Goal: Obtain resource: Download file/media

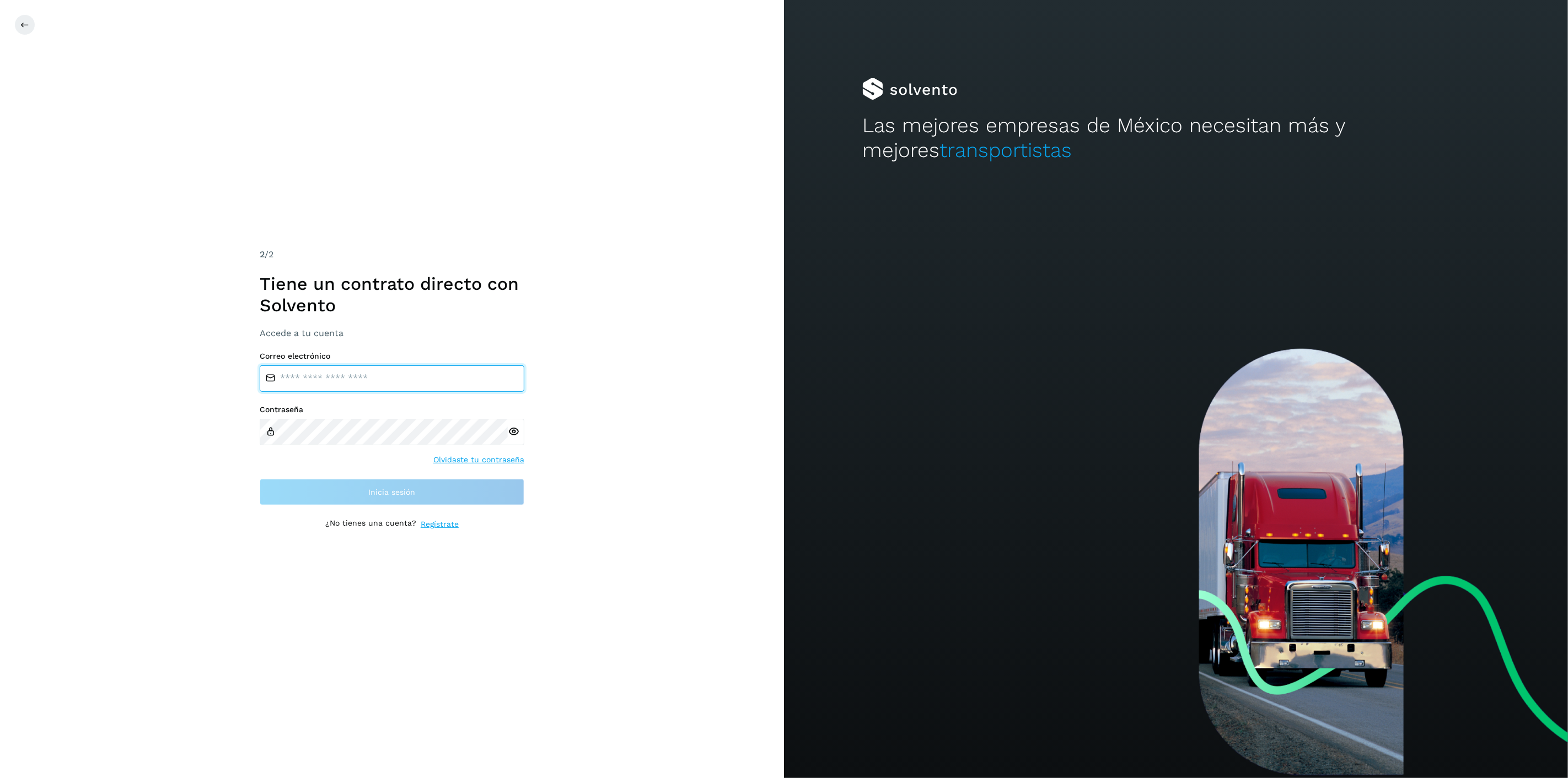
click at [368, 379] on input "email" at bounding box center [392, 378] width 265 height 26
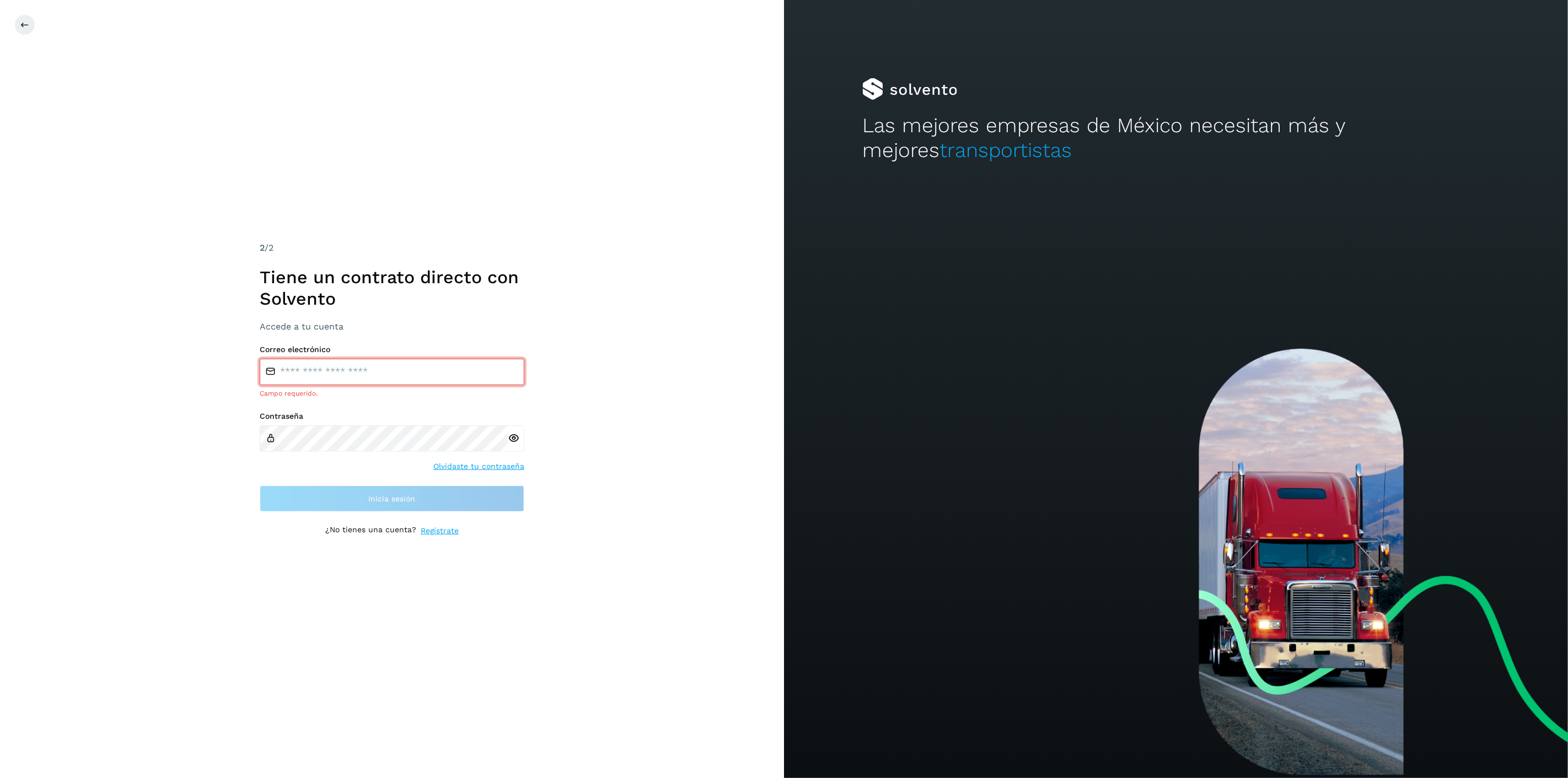
type input "**********"
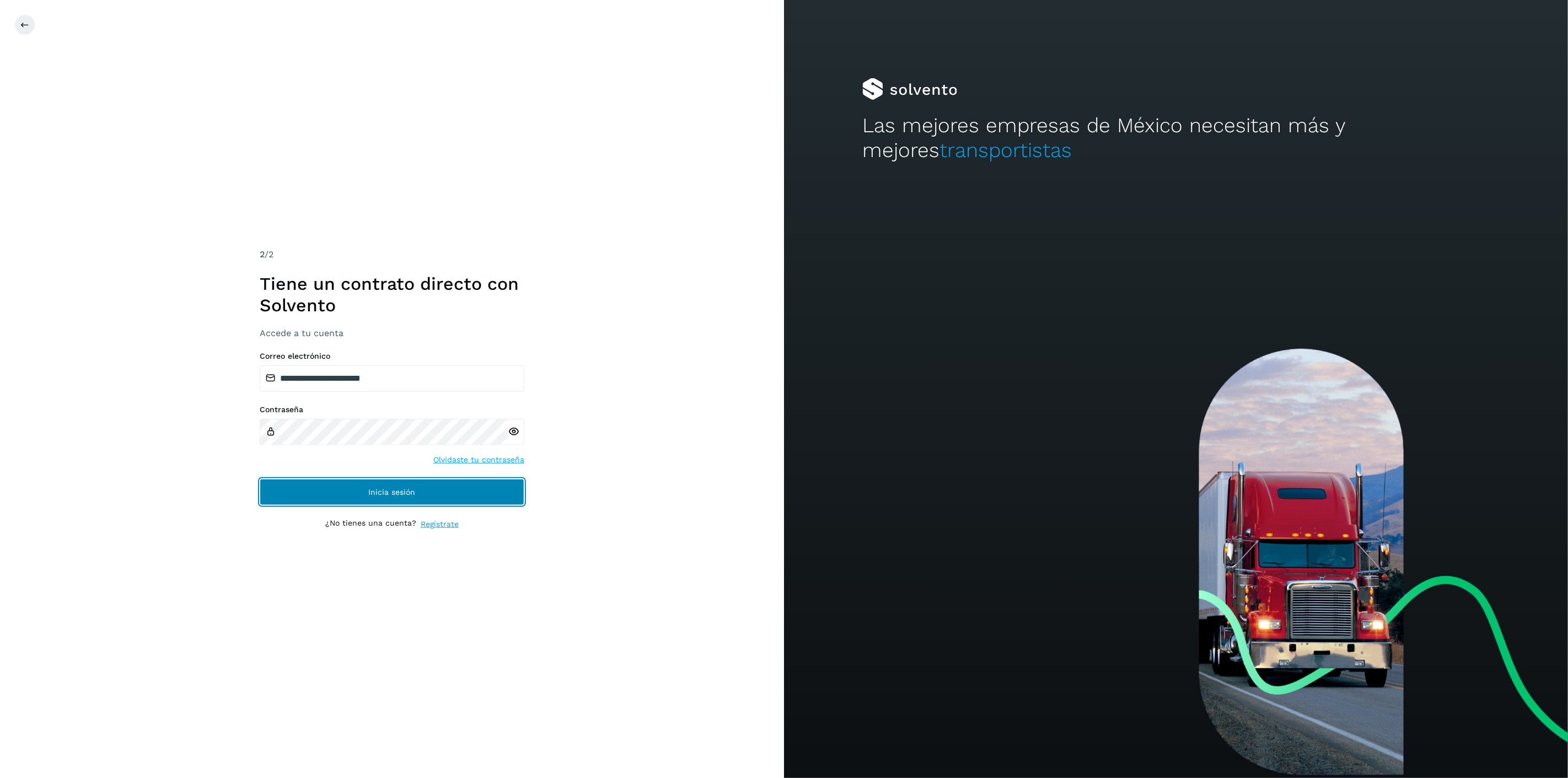
click at [462, 495] on button "Inicia sesión" at bounding box center [392, 491] width 265 height 26
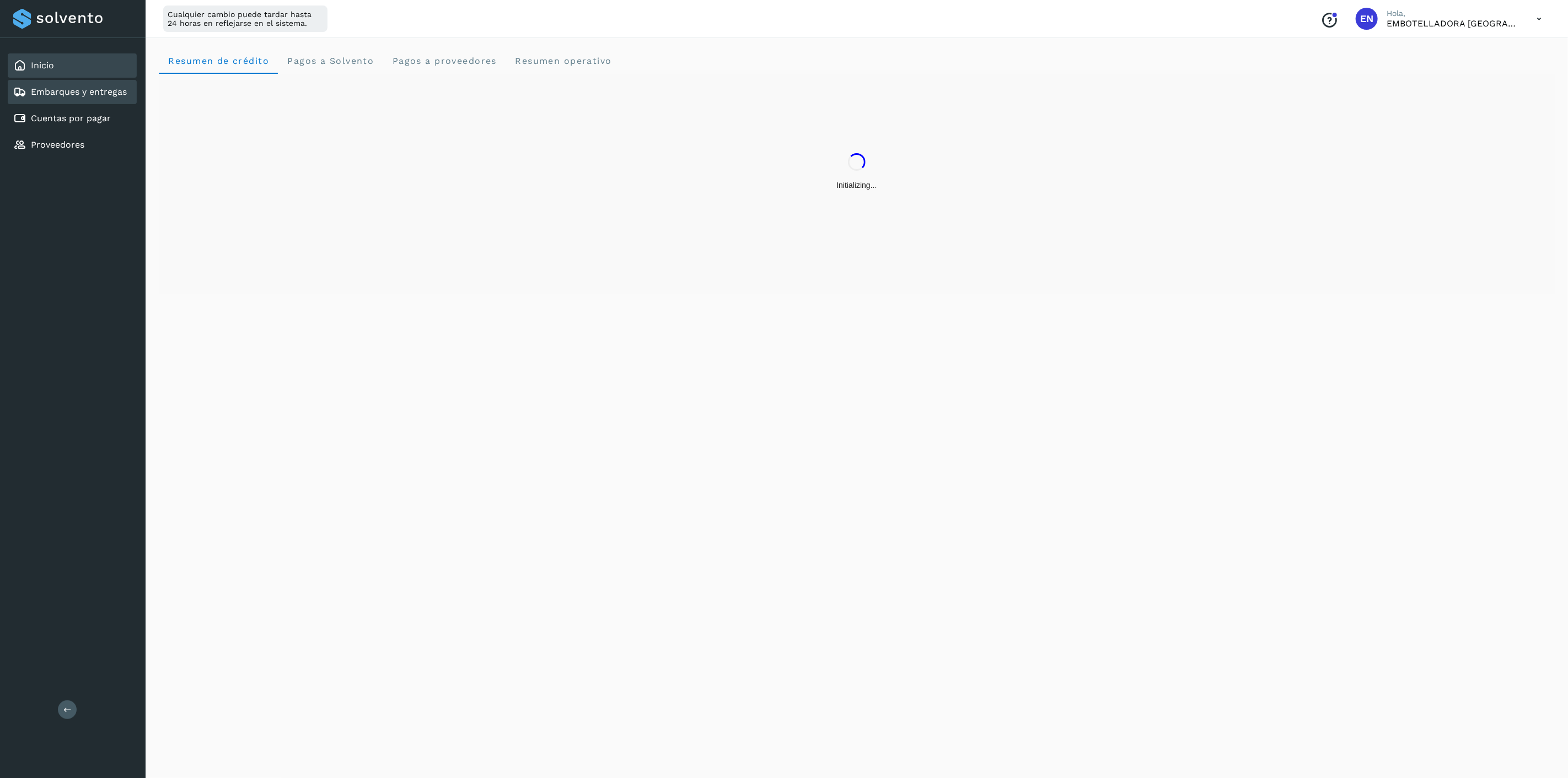
click at [114, 96] on link "Embarques y entregas" at bounding box center [79, 92] width 96 height 10
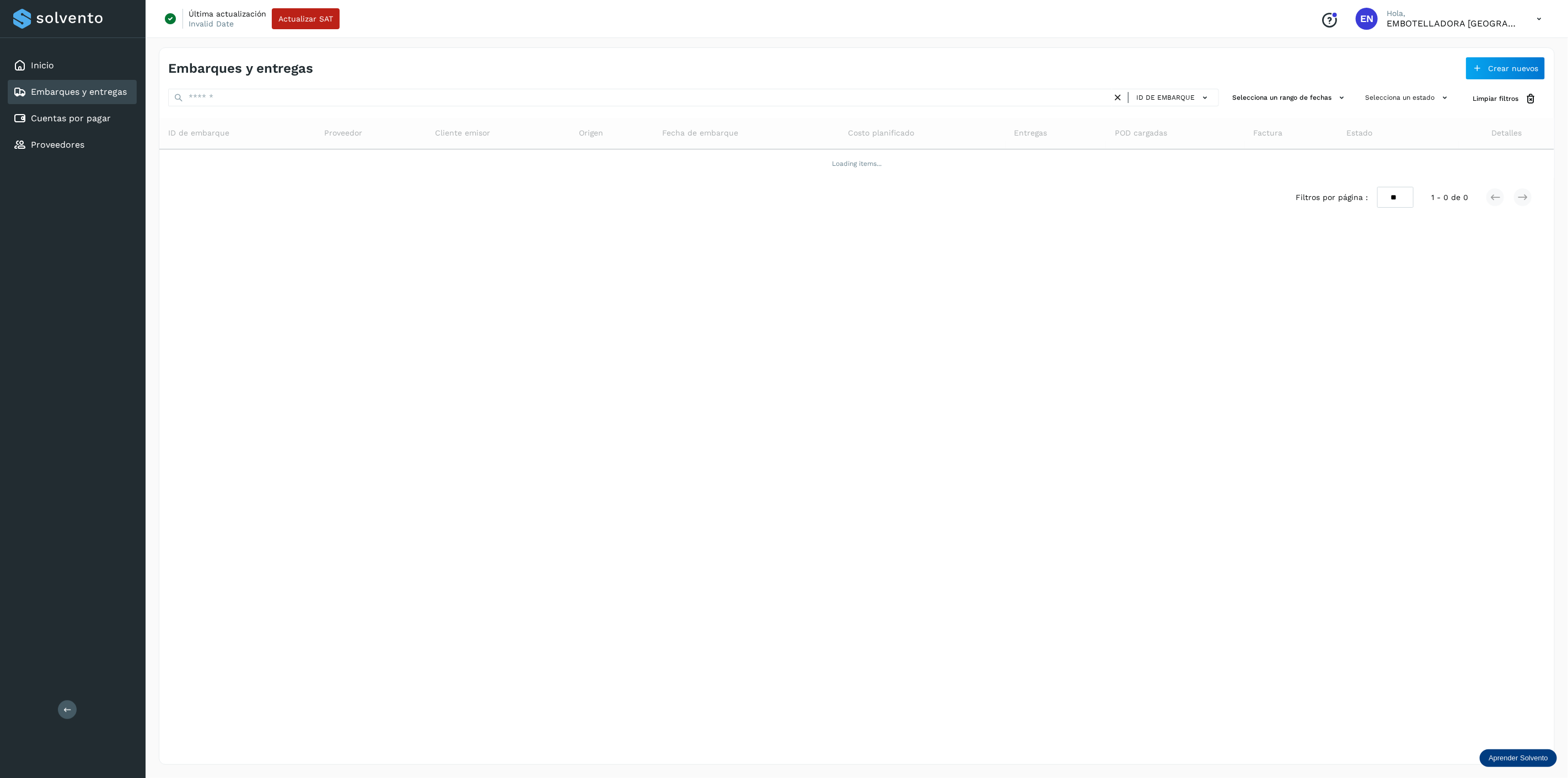
click at [1189, 60] on div "Embarques y entregas Crear nuevos" at bounding box center [856, 64] width 1395 height 32
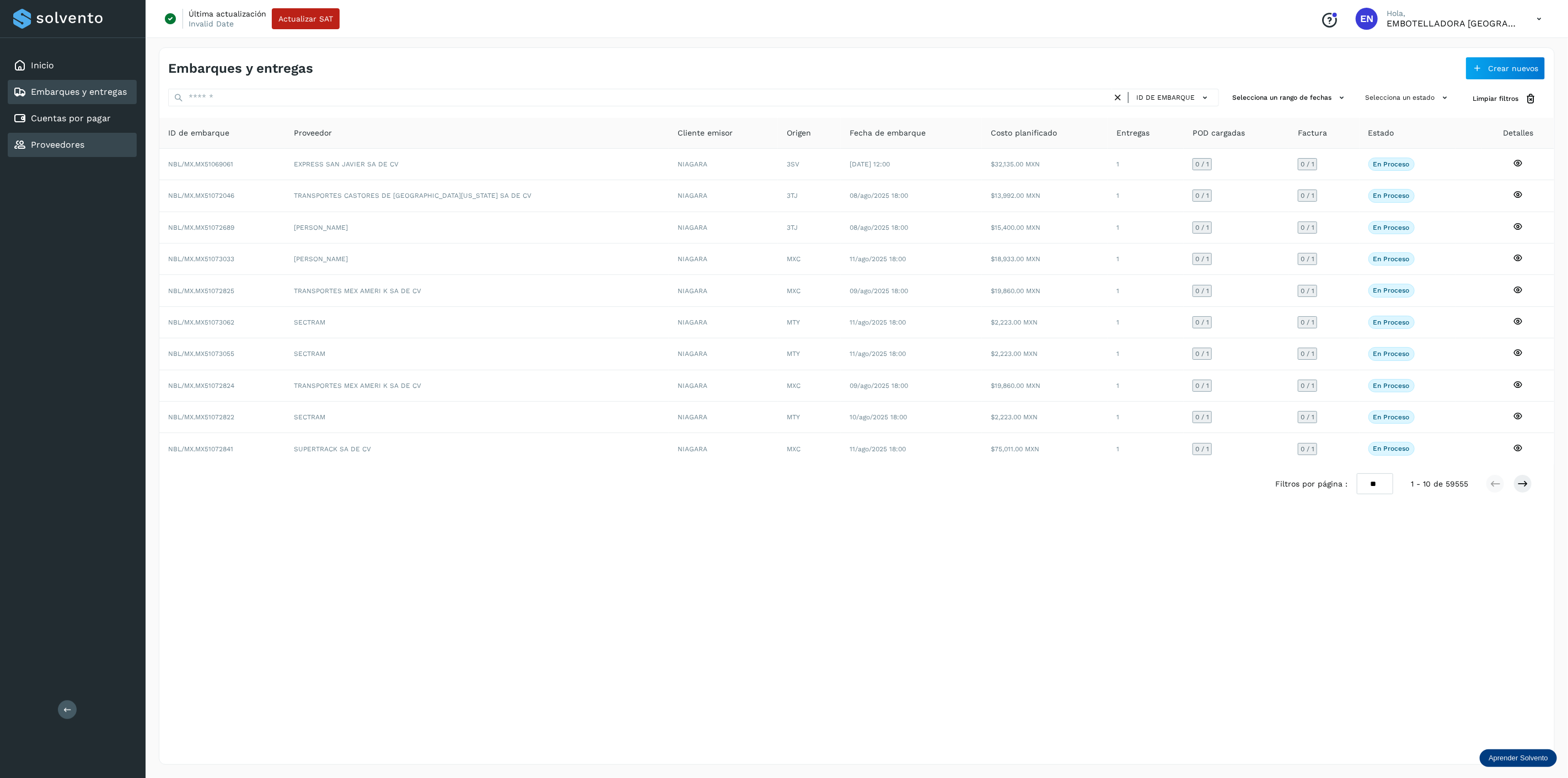
click at [87, 138] on div "Proveedores" at bounding box center [72, 145] width 129 height 24
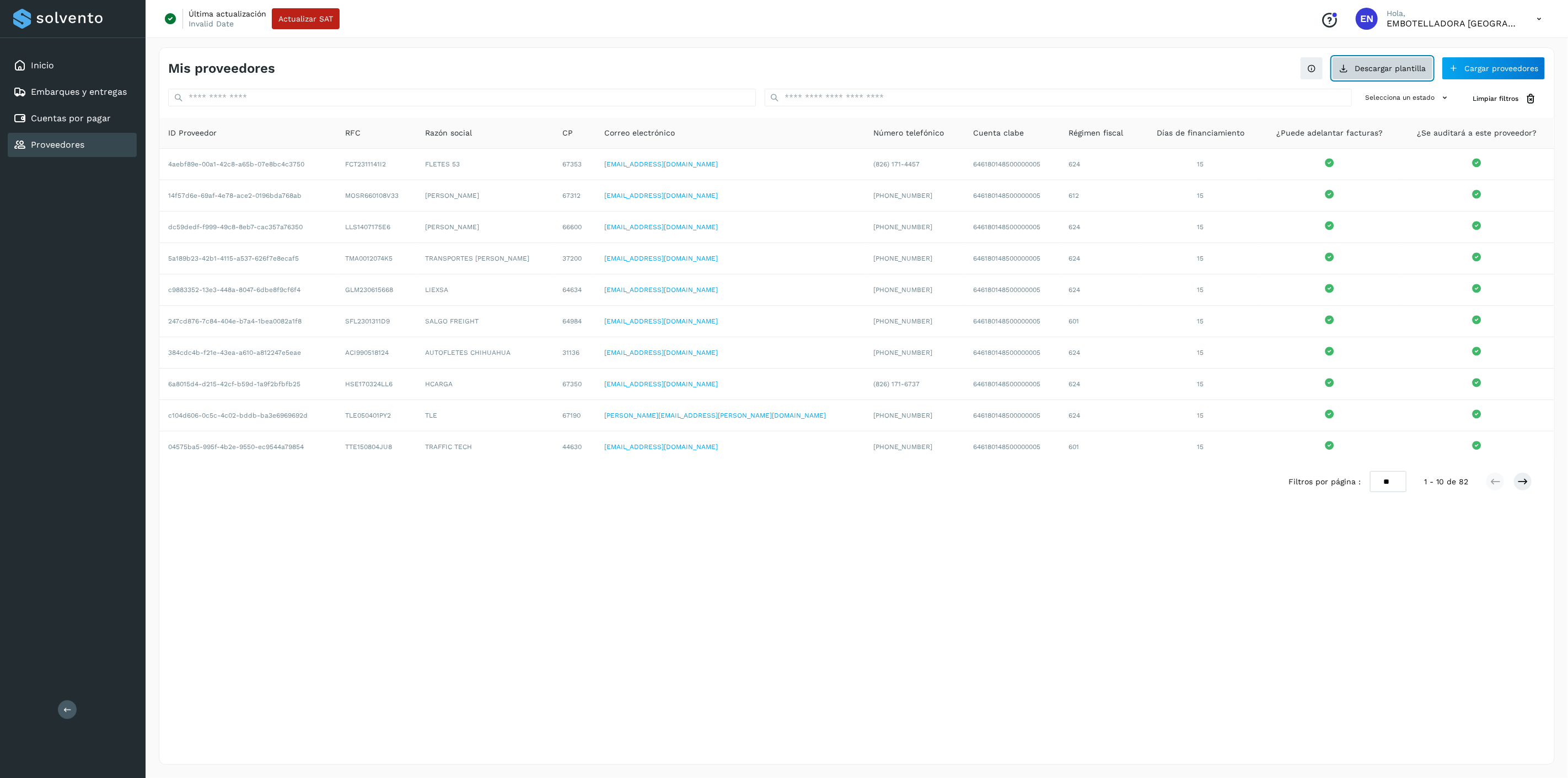
click at [1391, 72] on button "Descargar plantilla" at bounding box center [1382, 68] width 101 height 24
click at [1516, 19] on p "EMBOTELLADORA NIAGARA DE MEXICO" at bounding box center [1452, 24] width 132 height 10
click at [1544, 22] on icon at bounding box center [1539, 19] width 23 height 23
click at [1444, 76] on div "Cerrar sesión" at bounding box center [1484, 71] width 131 height 21
